Goal: Task Accomplishment & Management: Complete application form

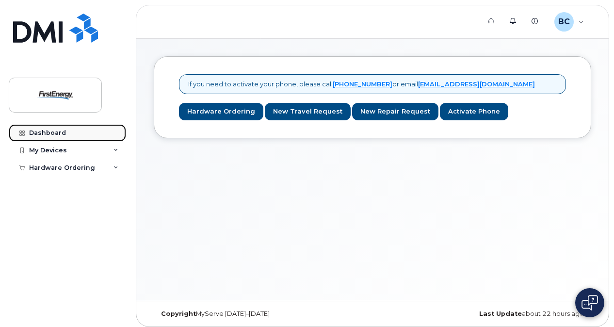
click at [55, 132] on div "Dashboard" at bounding box center [47, 133] width 37 height 8
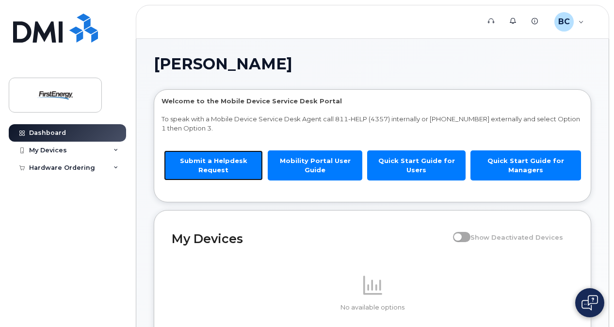
click at [202, 165] on link "Submit a Helpdesk Request" at bounding box center [213, 165] width 99 height 30
